Goal: Task Accomplishment & Management: Use online tool/utility

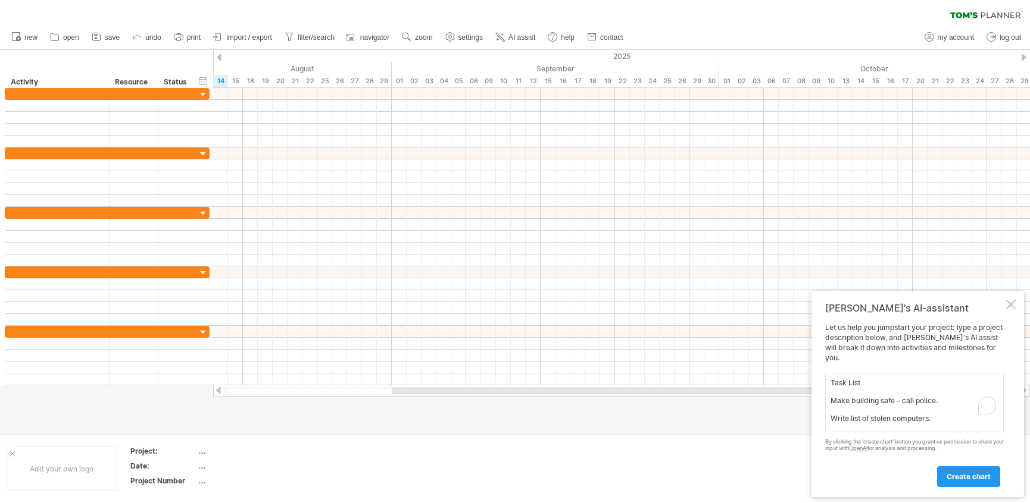
scroll to position [223, 0]
type textarea "Task List Make building safe – call police. Write list of stolen computers. Use…"
click at [965, 474] on span "create chart" at bounding box center [968, 477] width 44 height 9
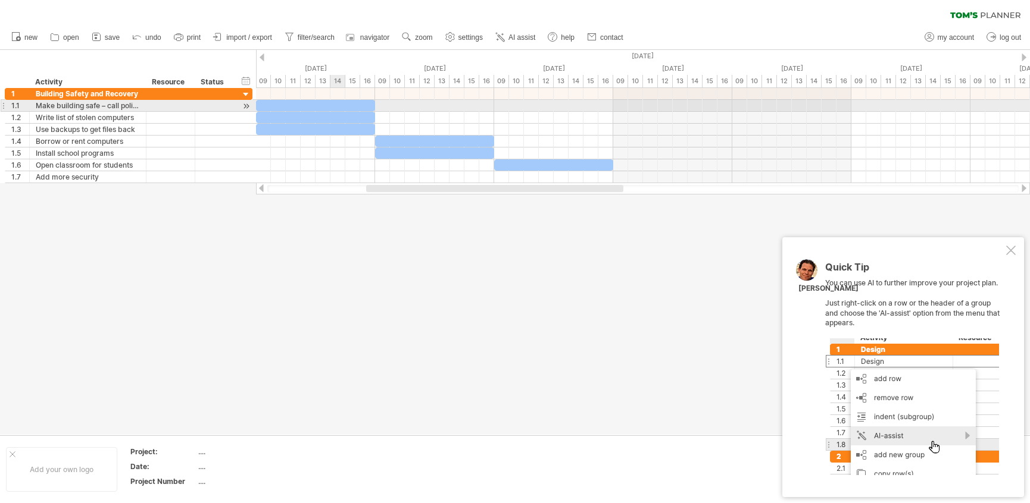
click at [333, 101] on div at bounding box center [315, 105] width 119 height 11
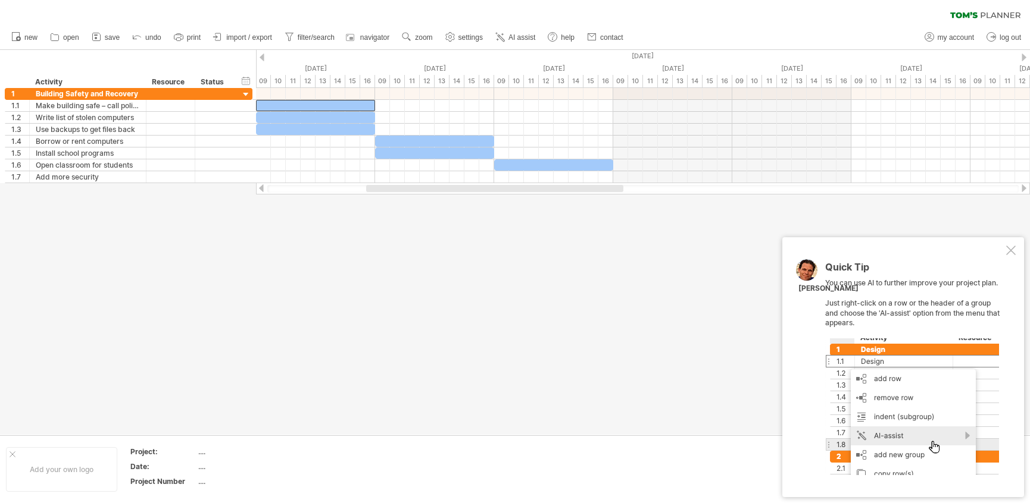
click at [1010, 254] on div at bounding box center [1011, 251] width 10 height 10
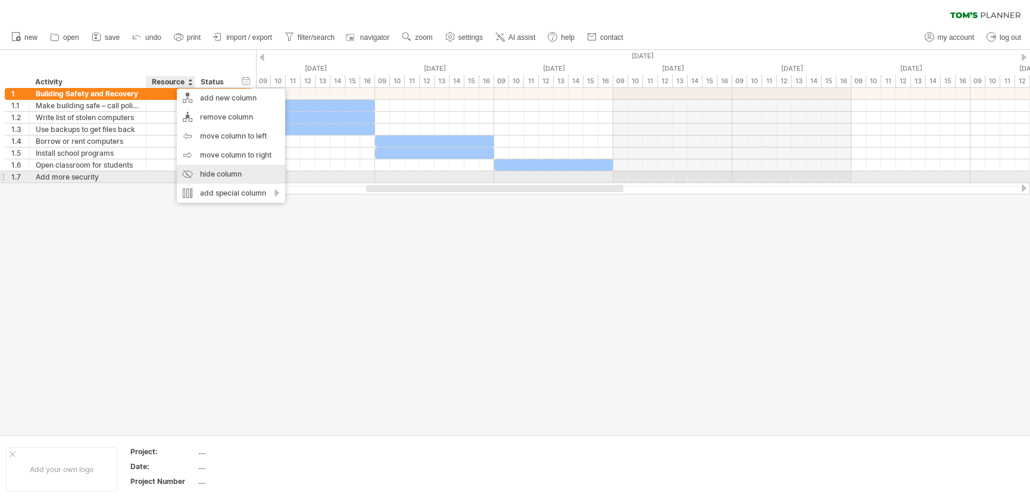
click at [223, 176] on div "hide column" at bounding box center [231, 174] width 108 height 19
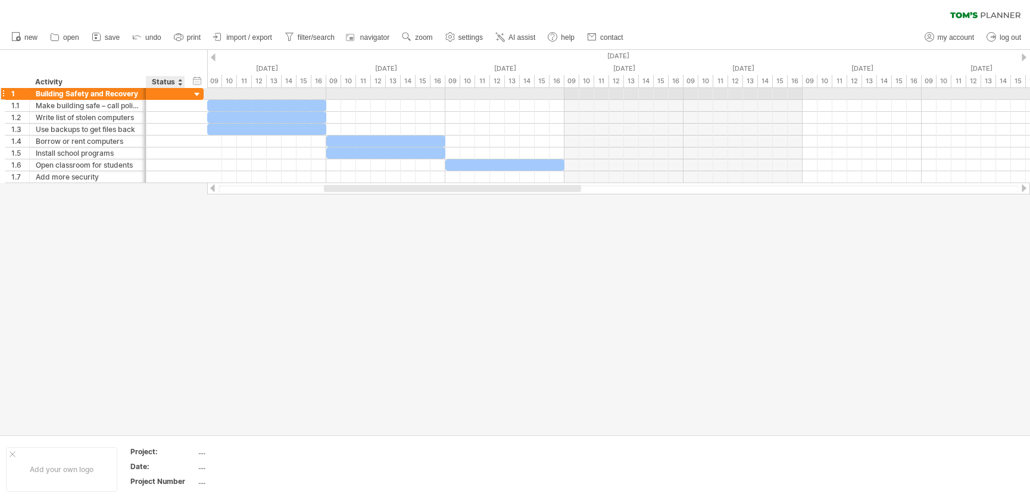
click at [184, 94] on div at bounding box center [165, 93] width 39 height 11
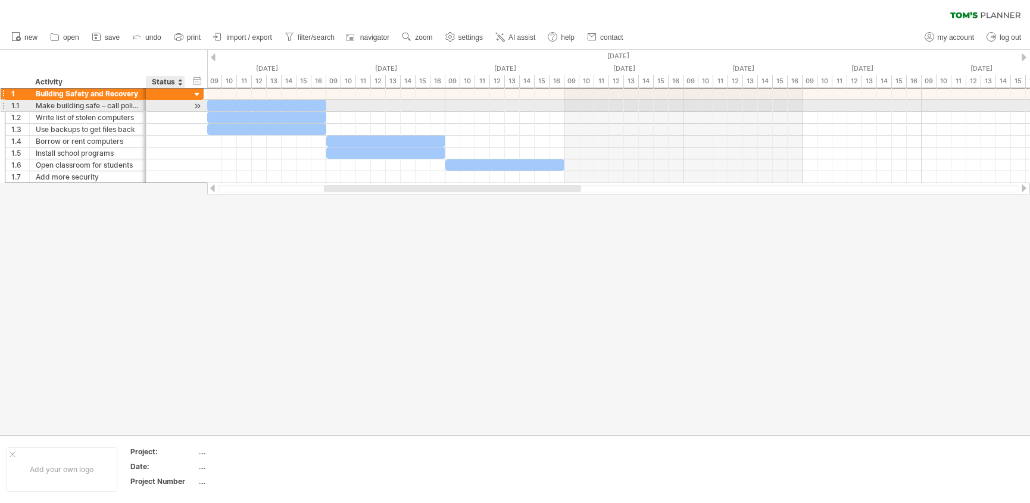
click at [184, 107] on div at bounding box center [165, 105] width 39 height 11
click at [201, 105] on div at bounding box center [197, 106] width 11 height 12
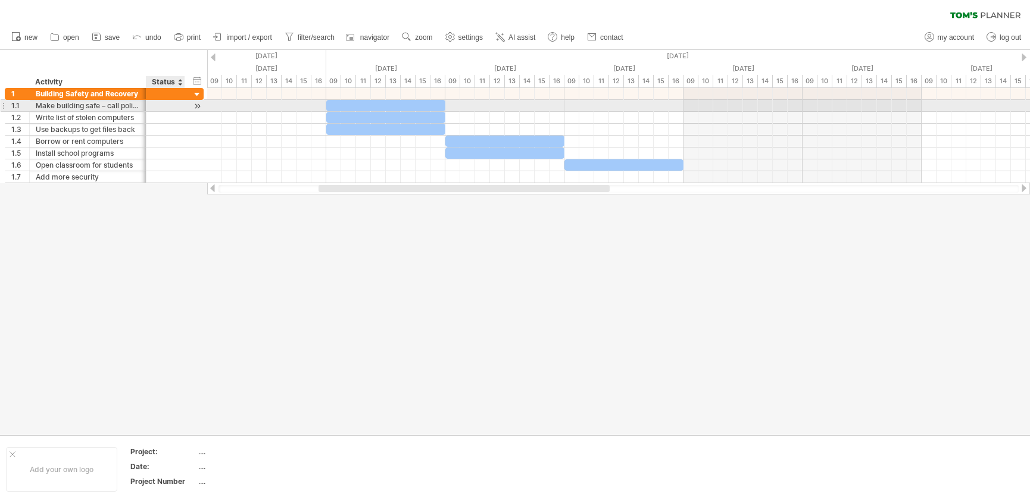
click at [201, 105] on div at bounding box center [197, 106] width 11 height 12
click at [192, 104] on div at bounding box center [197, 106] width 11 height 12
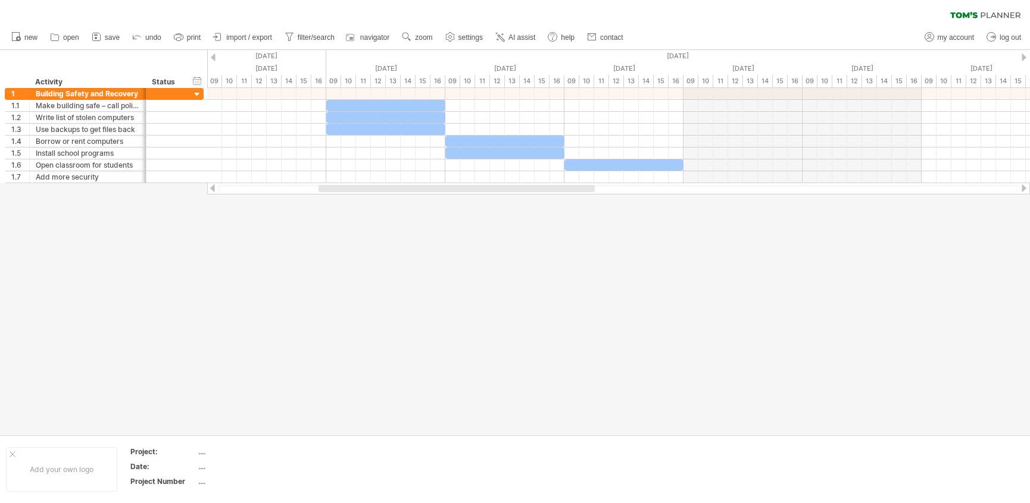
click at [215, 54] on div at bounding box center [213, 58] width 5 height 8
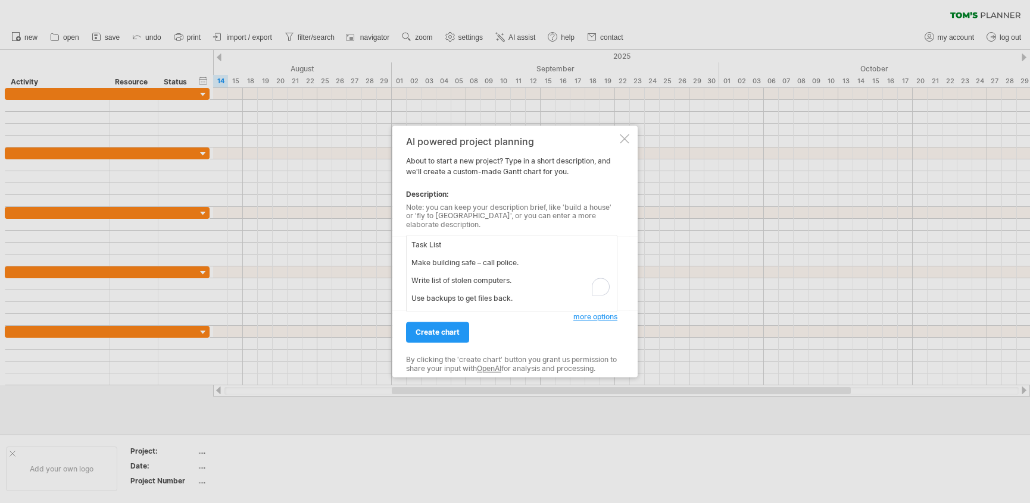
scroll to position [205, 0]
type textarea "Task List Make building safe – call police. Write list of stolen computers. Use…"
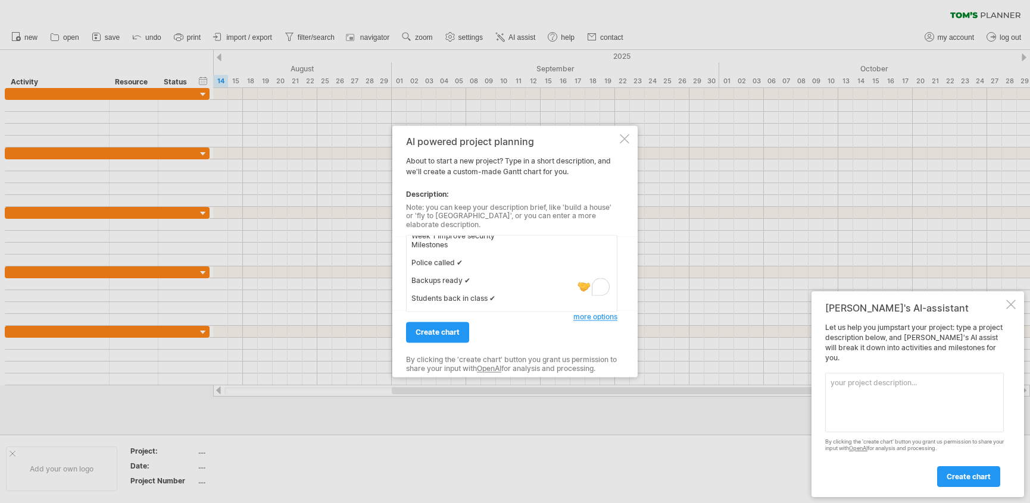
click at [625, 139] on div at bounding box center [625, 139] width 10 height 10
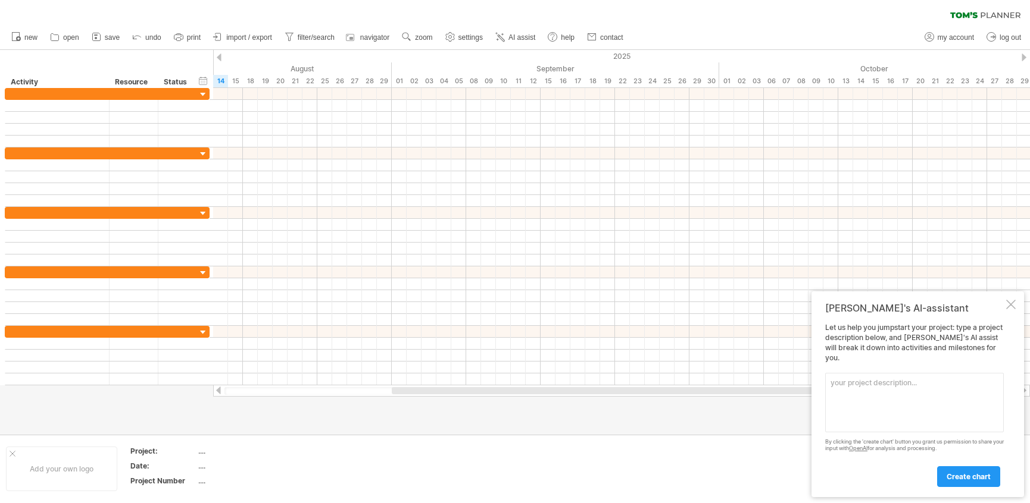
click at [872, 429] on textarea at bounding box center [914, 403] width 179 height 60
paste textarea "Disaster Recovery – Computer Theft Plan This plan shows what to do after the co…"
type textarea "Disaster Recovery – Computer Theft Plan This plan shows what to do after the co…"
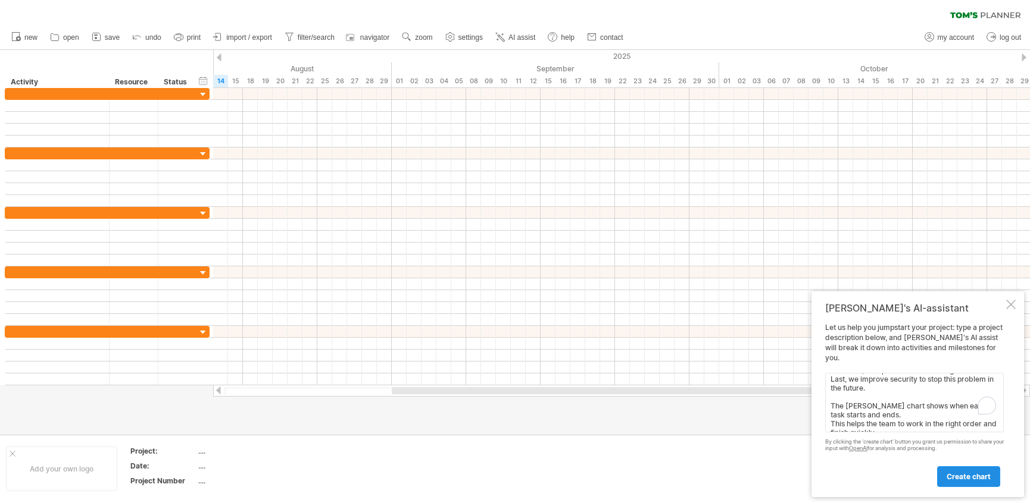
click at [971, 475] on span "create chart" at bounding box center [968, 477] width 44 height 9
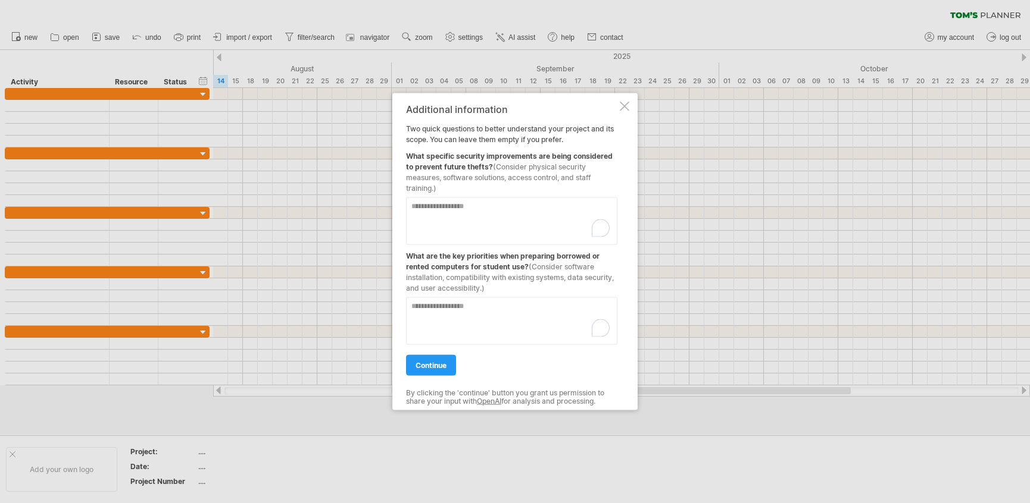
click at [624, 105] on div at bounding box center [625, 107] width 10 height 10
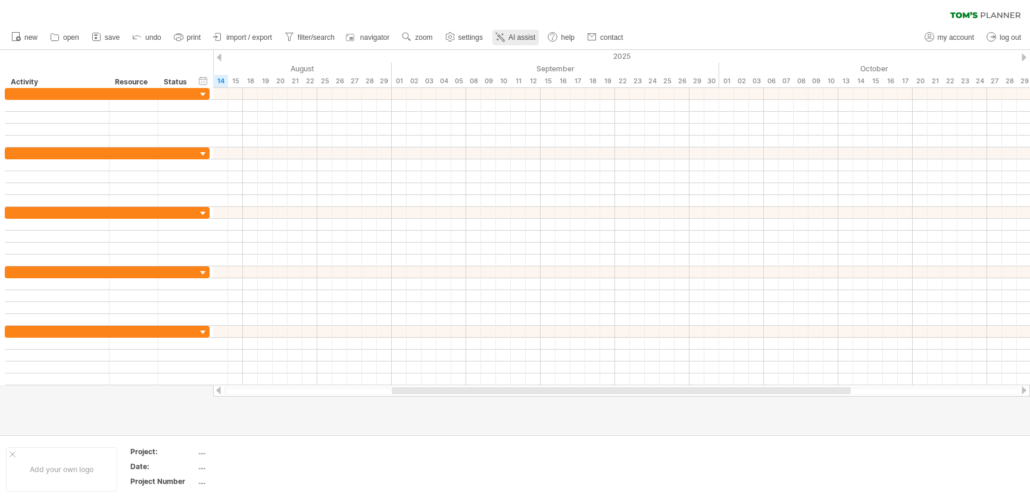
click at [514, 42] on link "AI assist" at bounding box center [515, 37] width 46 height 15
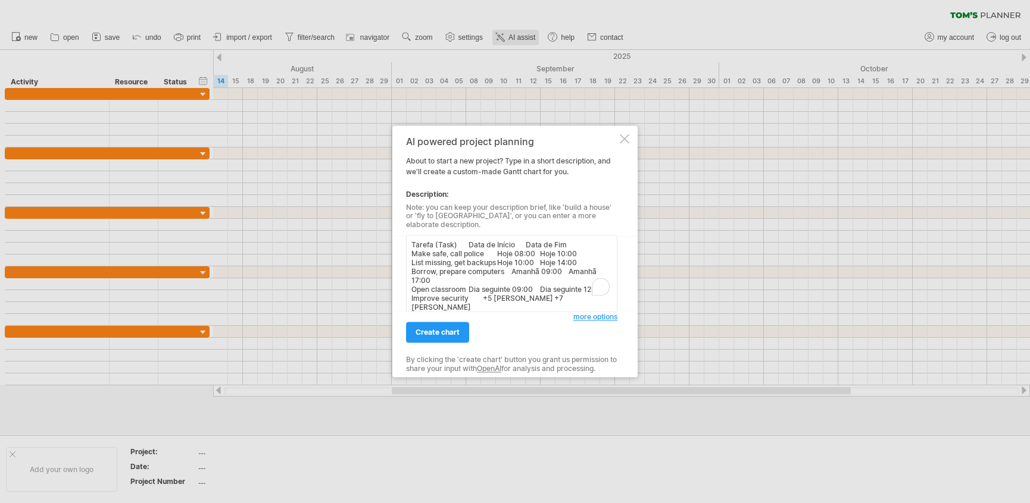
type textarea "Tarefa (Task) Data de Início Data de Fim Make safe, call police Hoje 08:00 Hoje…"
click at [455, 330] on span "create chart" at bounding box center [437, 333] width 44 height 9
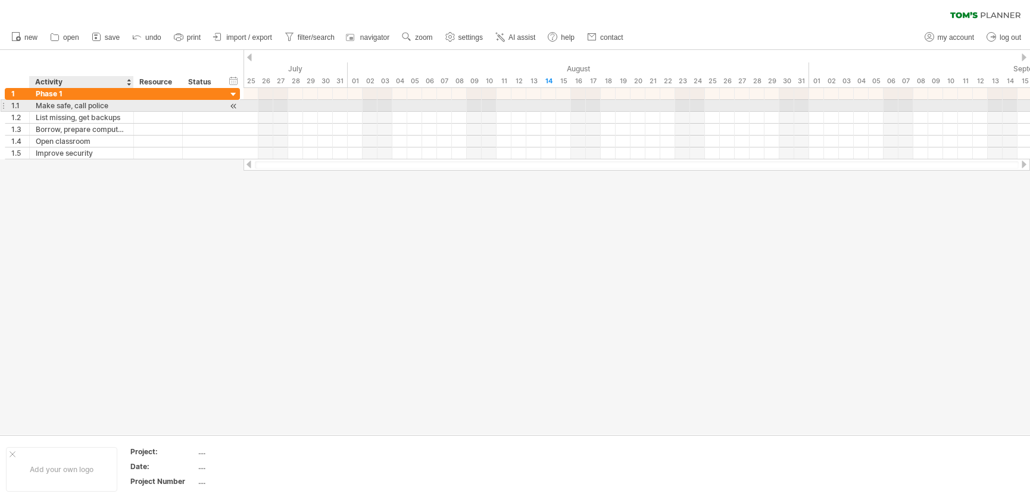
click at [83, 104] on div "Make safe, call police" at bounding box center [82, 105] width 92 height 11
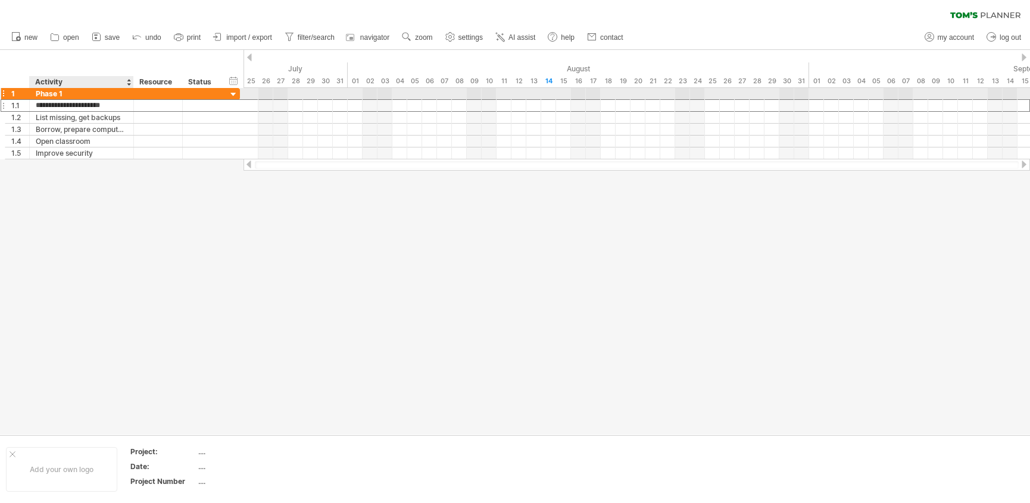
click at [71, 91] on div "Phase 1" at bounding box center [82, 93] width 92 height 11
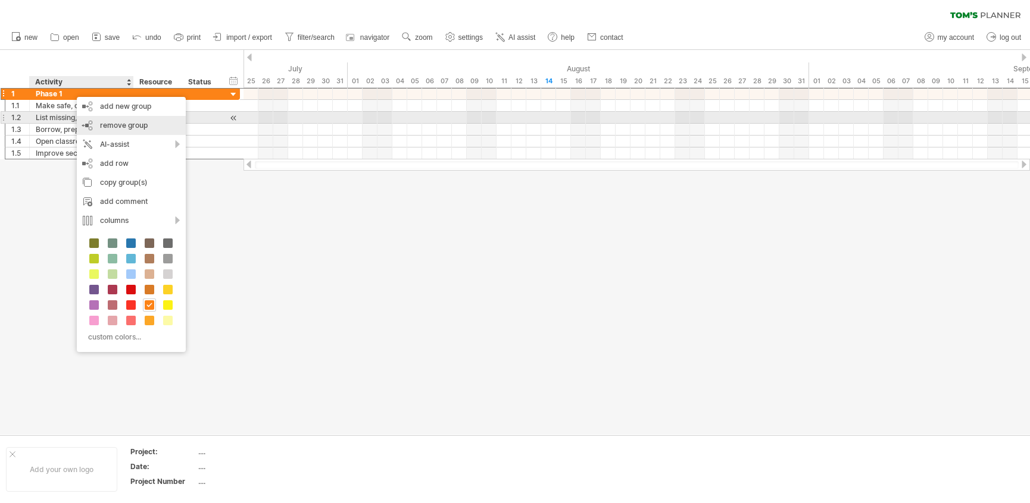
click at [116, 123] on span "remove group" at bounding box center [124, 125] width 48 height 9
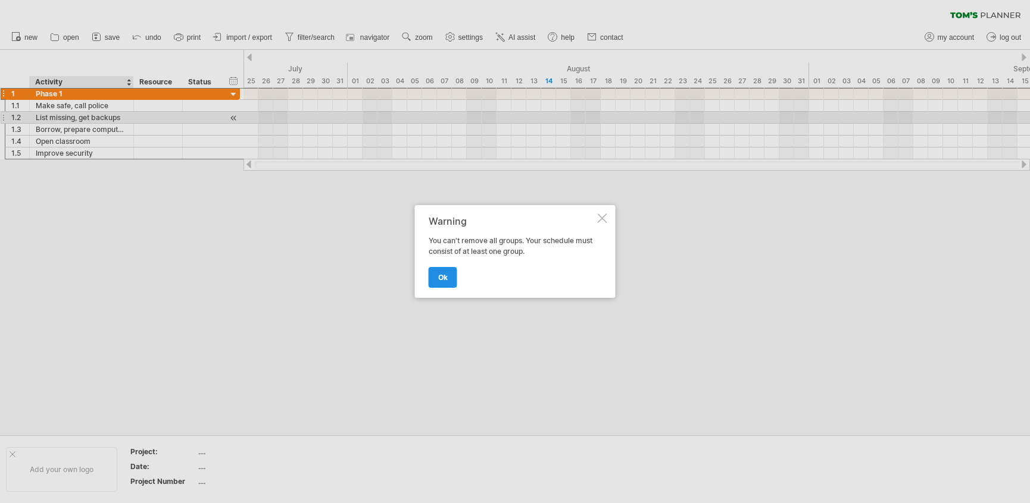
click at [442, 270] on link "ok" at bounding box center [443, 277] width 29 height 21
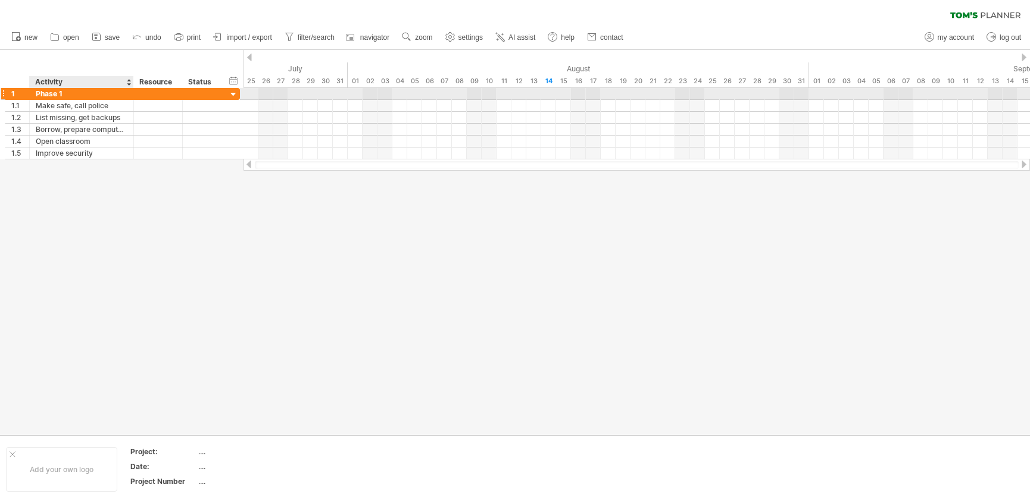
click at [49, 93] on div "Phase 1" at bounding box center [82, 93] width 92 height 11
click at [49, 93] on input "*******" at bounding box center [82, 93] width 92 height 11
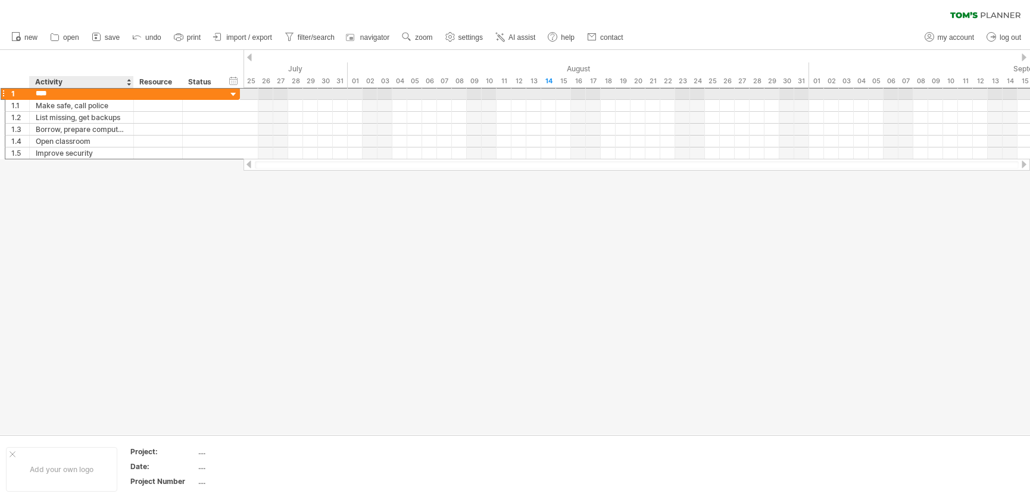
type input "*****"
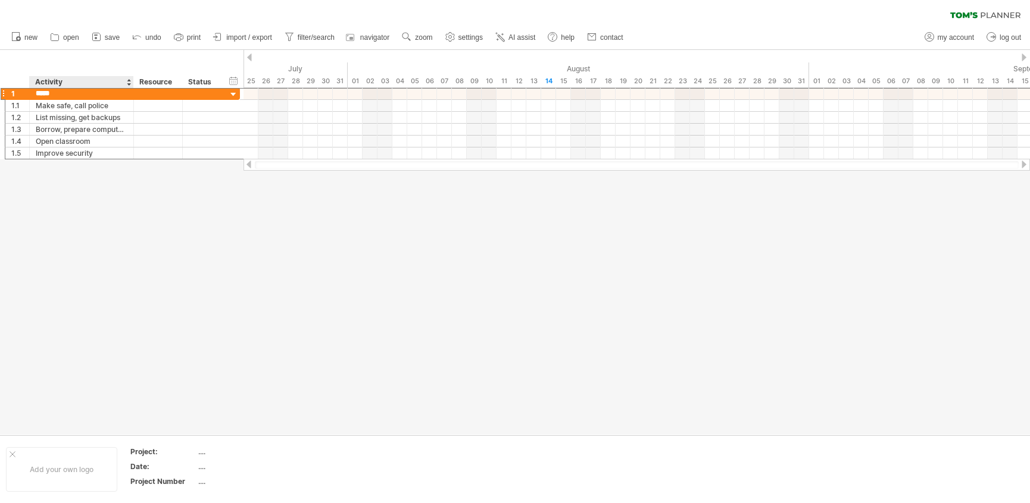
click at [127, 175] on div at bounding box center [515, 242] width 1030 height 385
click at [250, 55] on div at bounding box center [249, 58] width 5 height 8
click at [544, 83] on div "14" at bounding box center [548, 81] width 15 height 12
drag, startPoint x: 544, startPoint y: 83, endPoint x: 337, endPoint y: 92, distance: 206.7
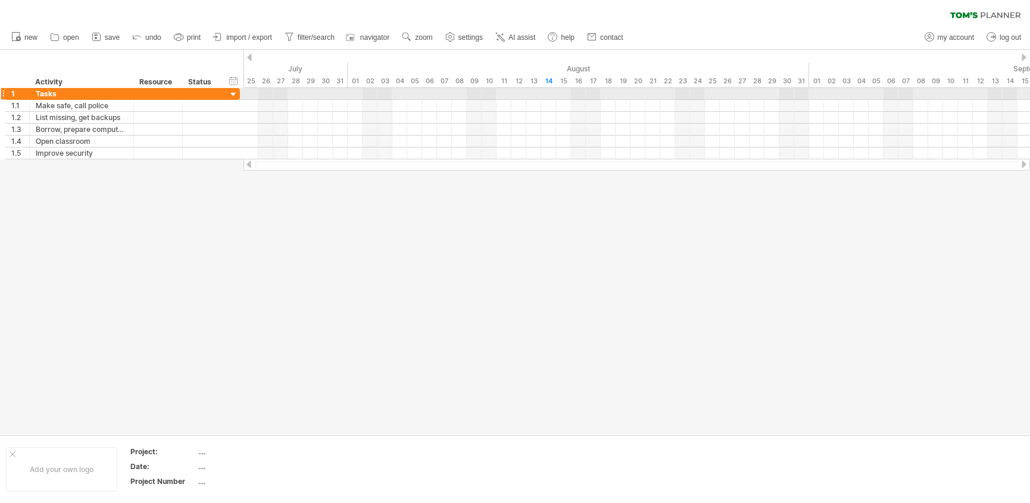
click at [337, 92] on div "Trying to reach plan.tomsplanner.com Connected again... 0% clear filter new 1" at bounding box center [515, 251] width 1030 height 503
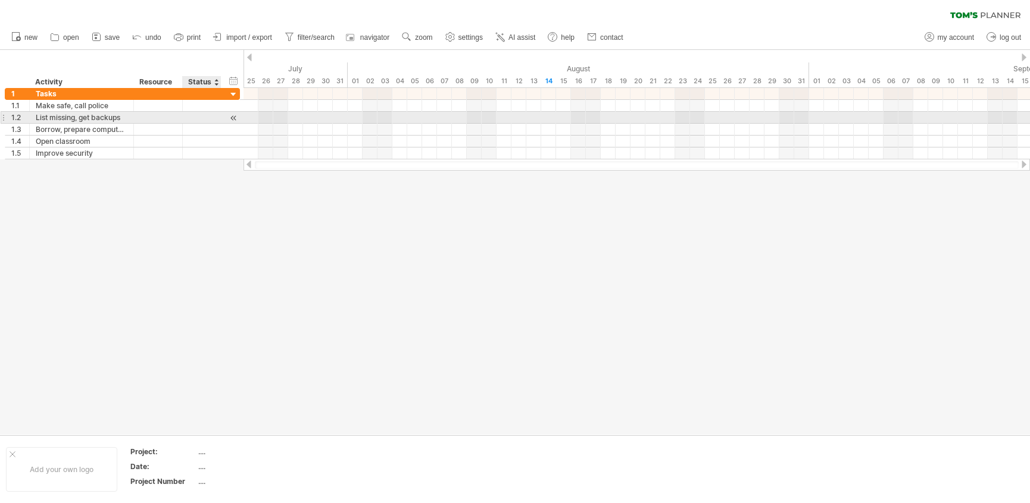
click at [236, 118] on div at bounding box center [233, 118] width 11 height 12
click at [233, 117] on div at bounding box center [233, 118] width 11 height 12
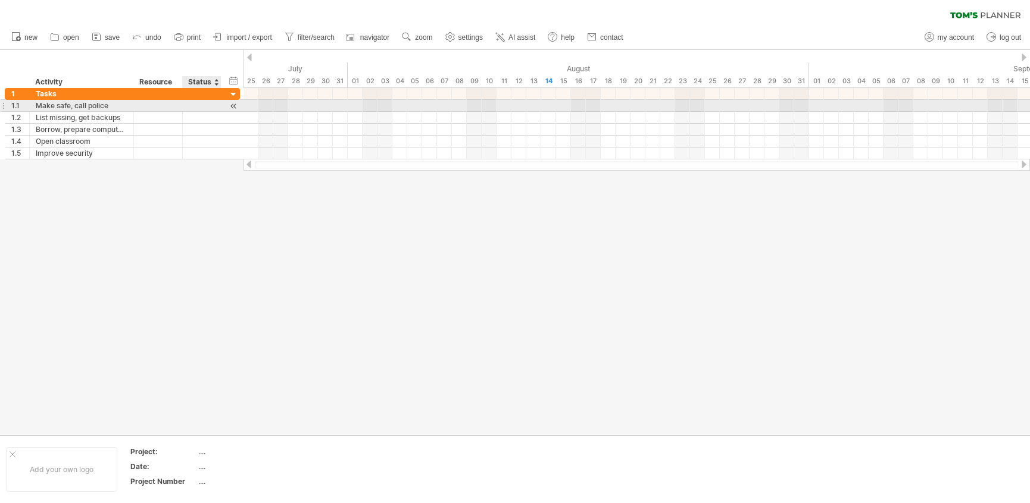
click at [233, 105] on div at bounding box center [233, 106] width 11 height 12
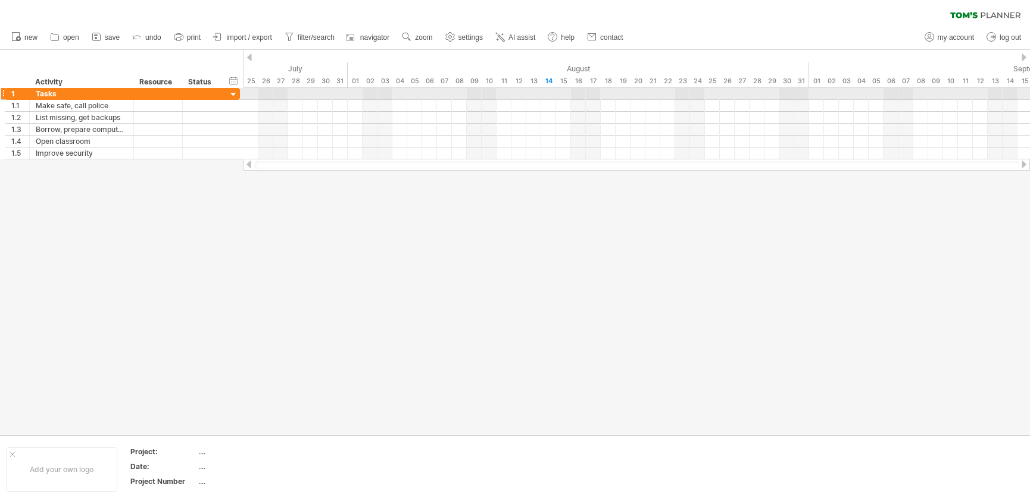
click at [346, 96] on div at bounding box center [636, 94] width 786 height 12
click at [318, 96] on div at bounding box center [636, 94] width 786 height 12
click at [266, 92] on div at bounding box center [636, 94] width 786 height 12
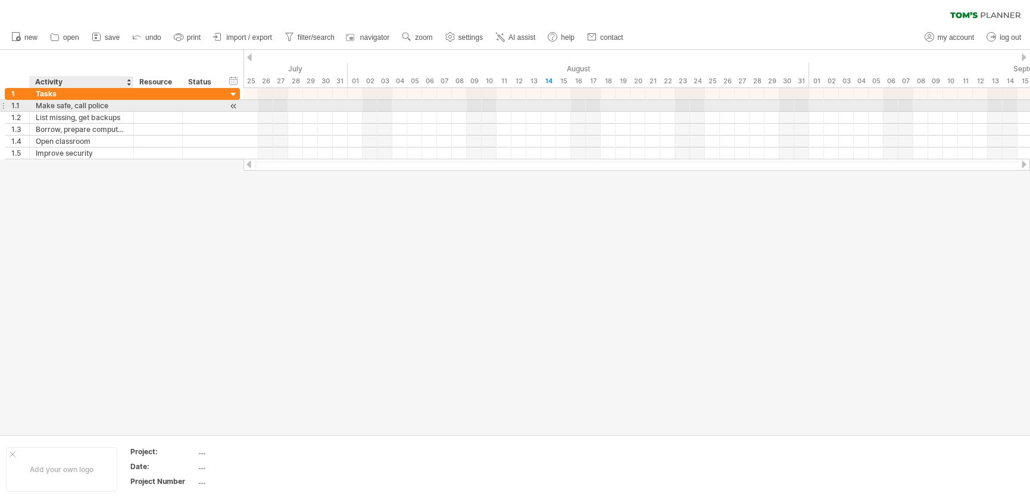
click at [107, 106] on div "Make safe, call police" at bounding box center [82, 105] width 92 height 11
drag, startPoint x: 265, startPoint y: 104, endPoint x: 333, endPoint y: 104, distance: 68.4
click at [334, 104] on div at bounding box center [636, 106] width 786 height 12
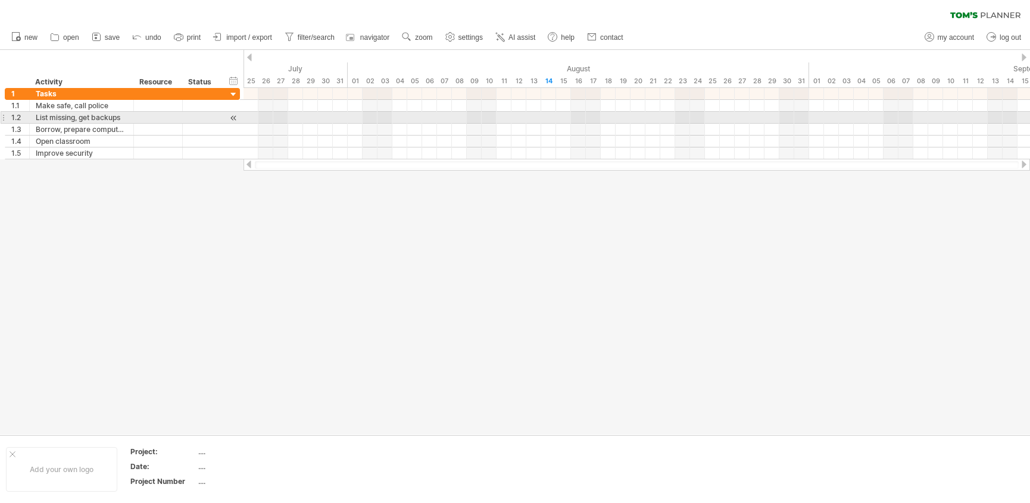
drag, startPoint x: 333, startPoint y: 104, endPoint x: 303, endPoint y: 116, distance: 32.8
click at [303, 116] on div at bounding box center [636, 123] width 786 height 71
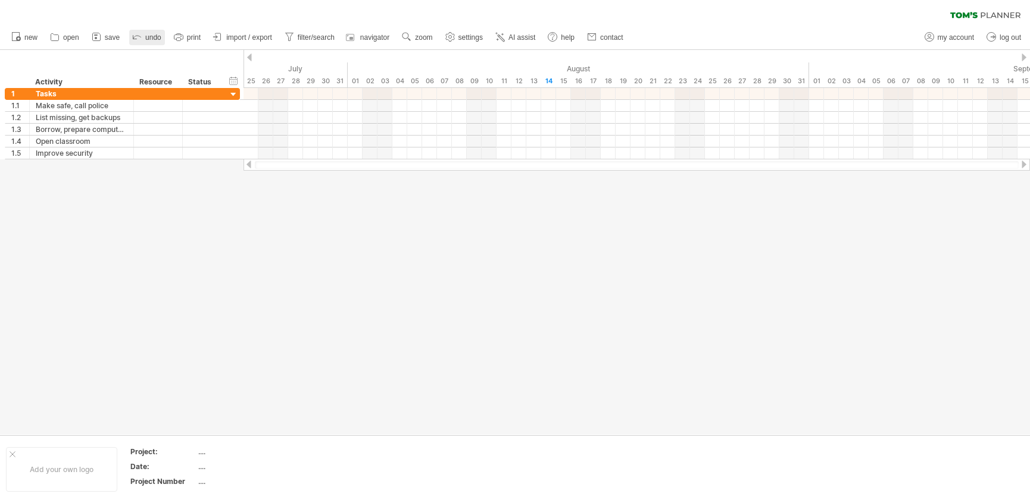
click at [161, 36] on span "undo" at bounding box center [153, 37] width 16 height 8
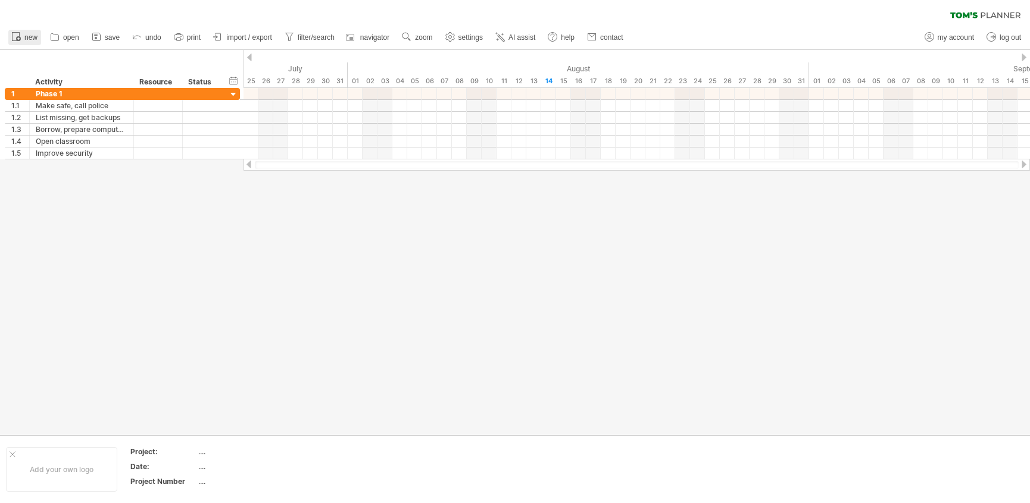
click at [24, 37] on span "new" at bounding box center [30, 37] width 13 height 8
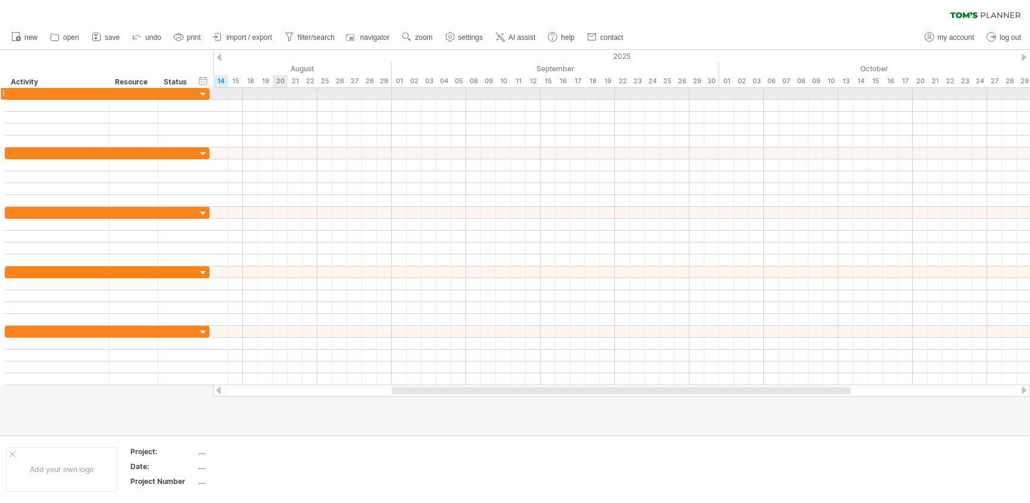
click at [273, 93] on div at bounding box center [621, 94] width 817 height 12
